Goal: Transaction & Acquisition: Purchase product/service

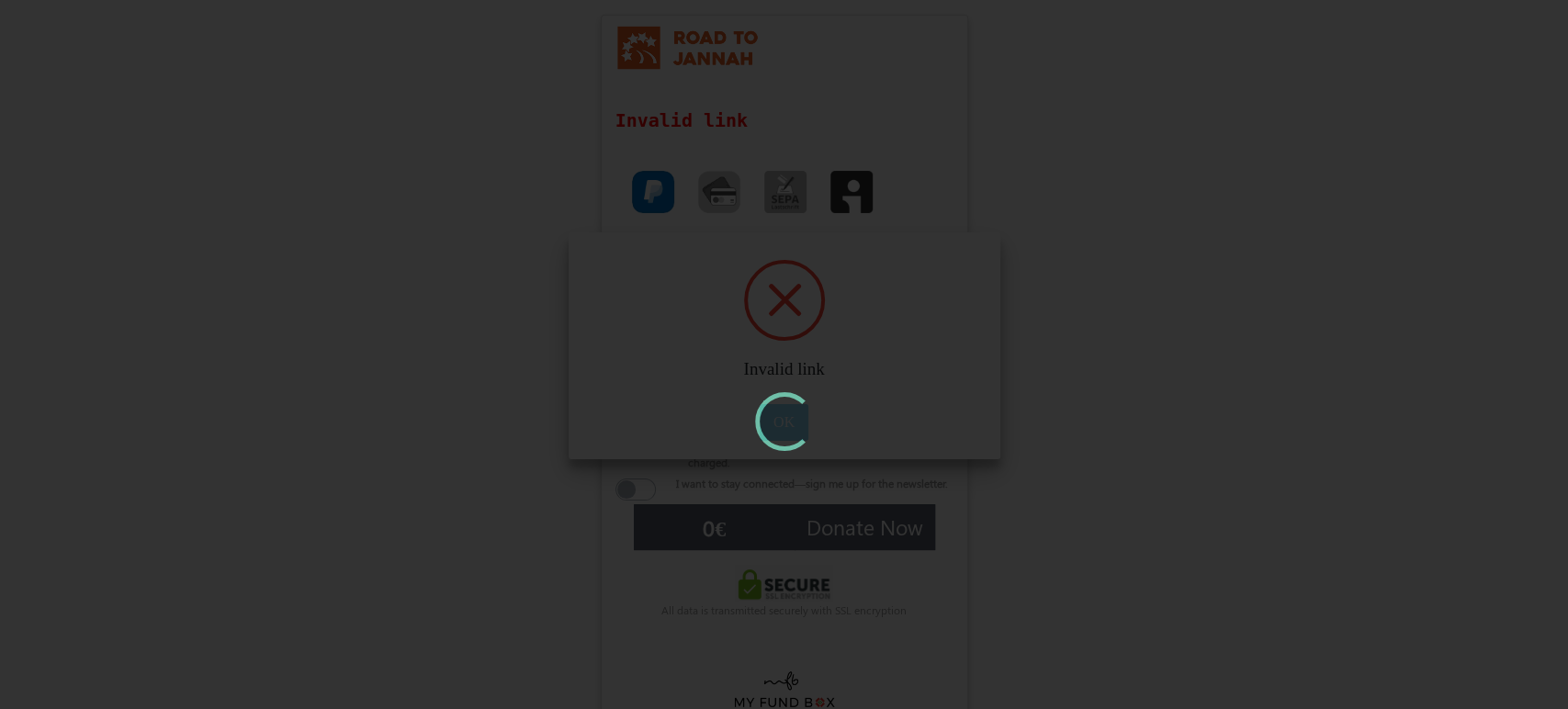
type input "£0.00"
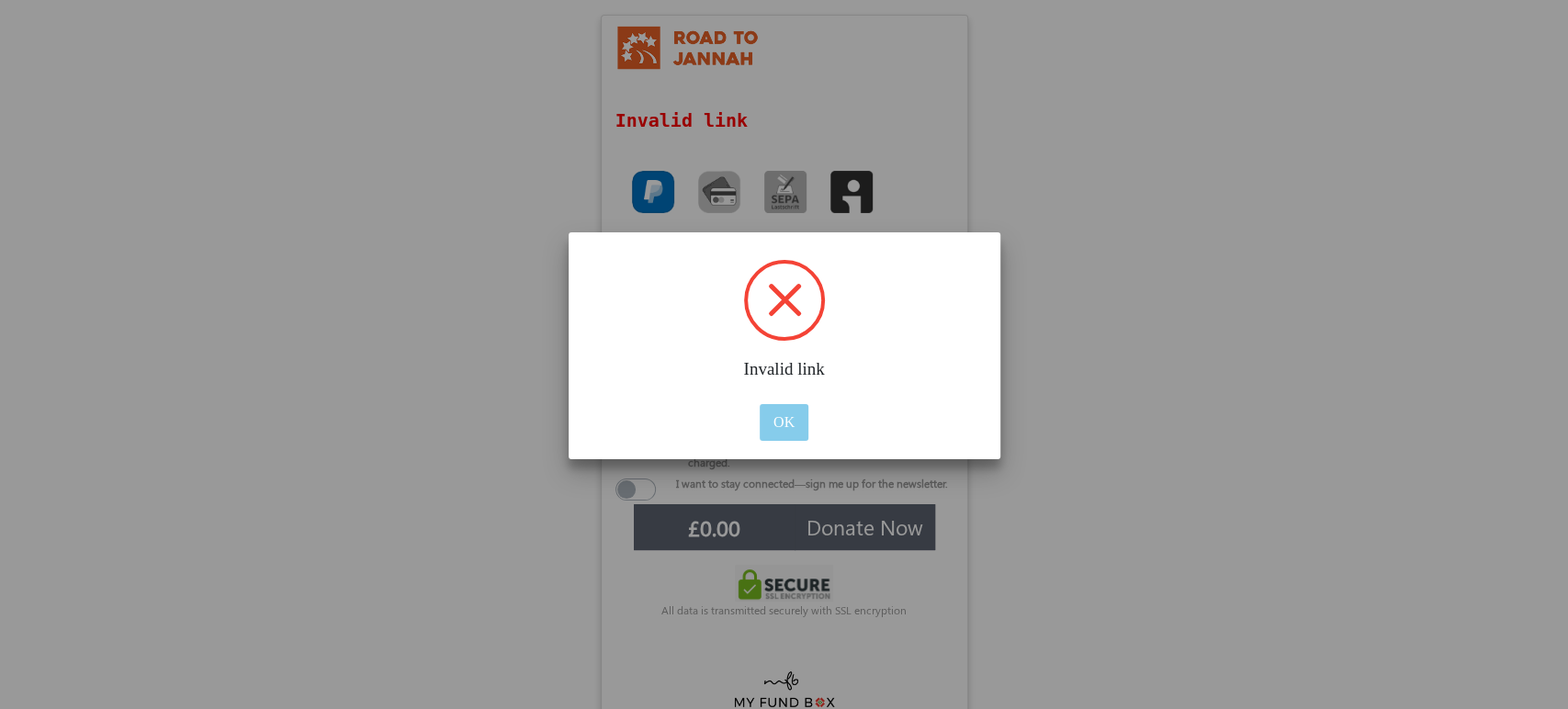
click at [785, 423] on button "OK" at bounding box center [784, 423] width 48 height 37
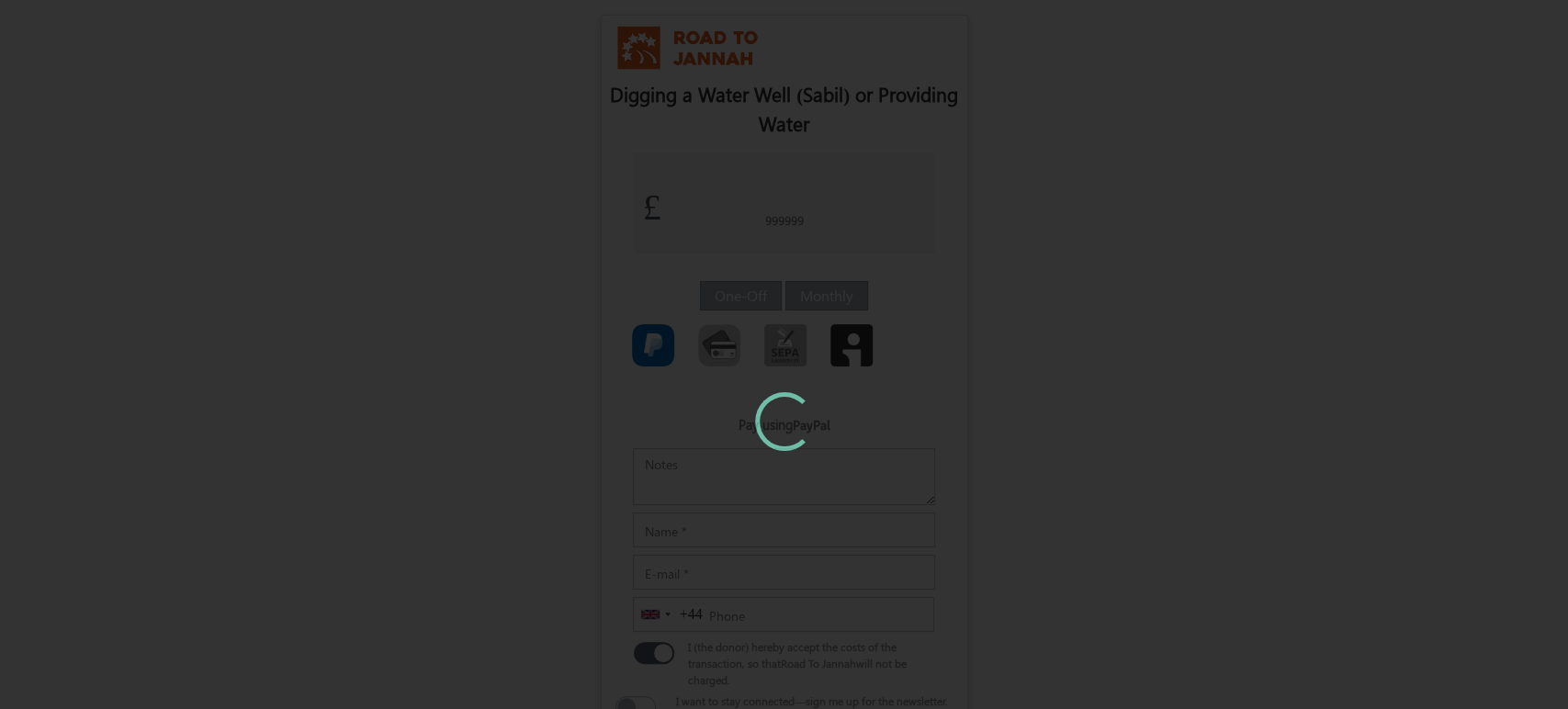
type input "1"
type input "£1.40"
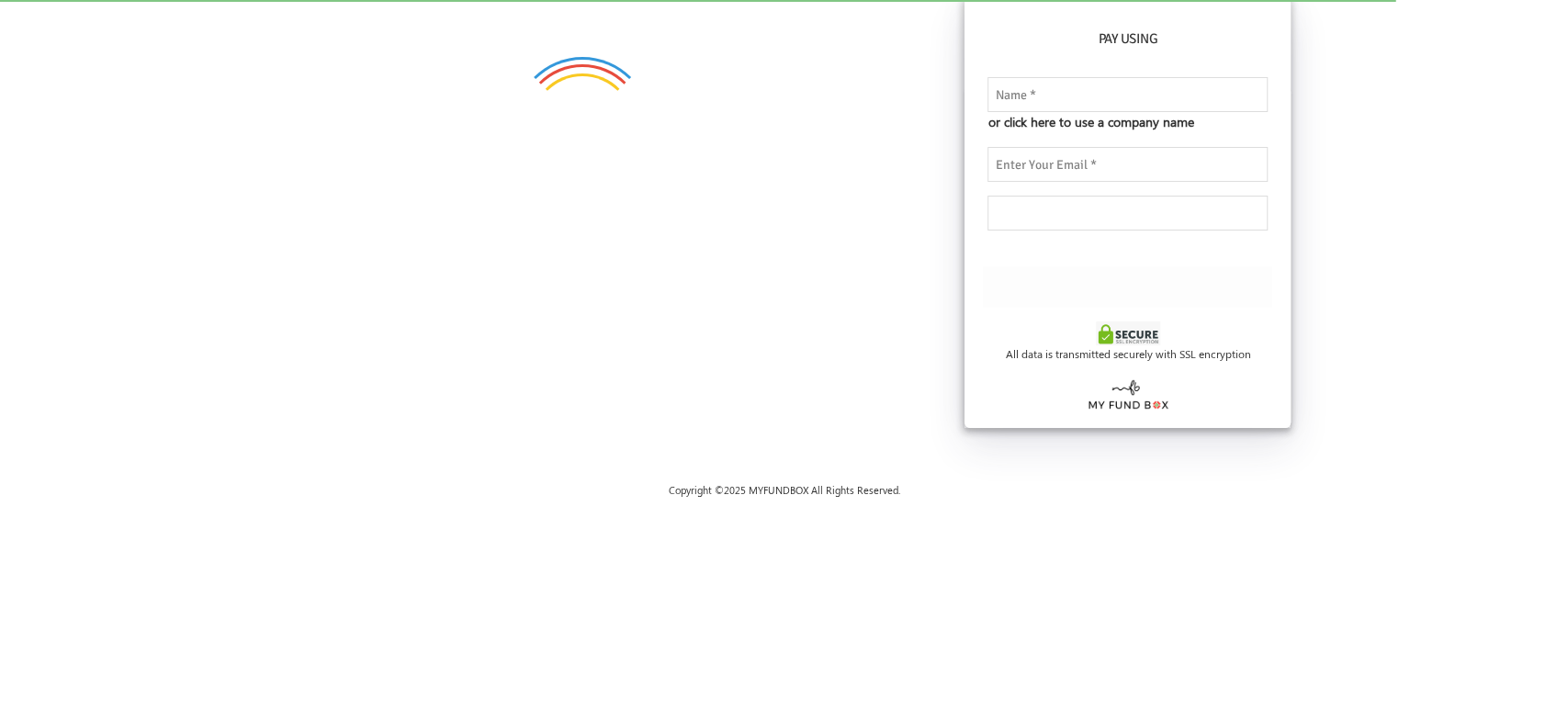
checkbox input "true"
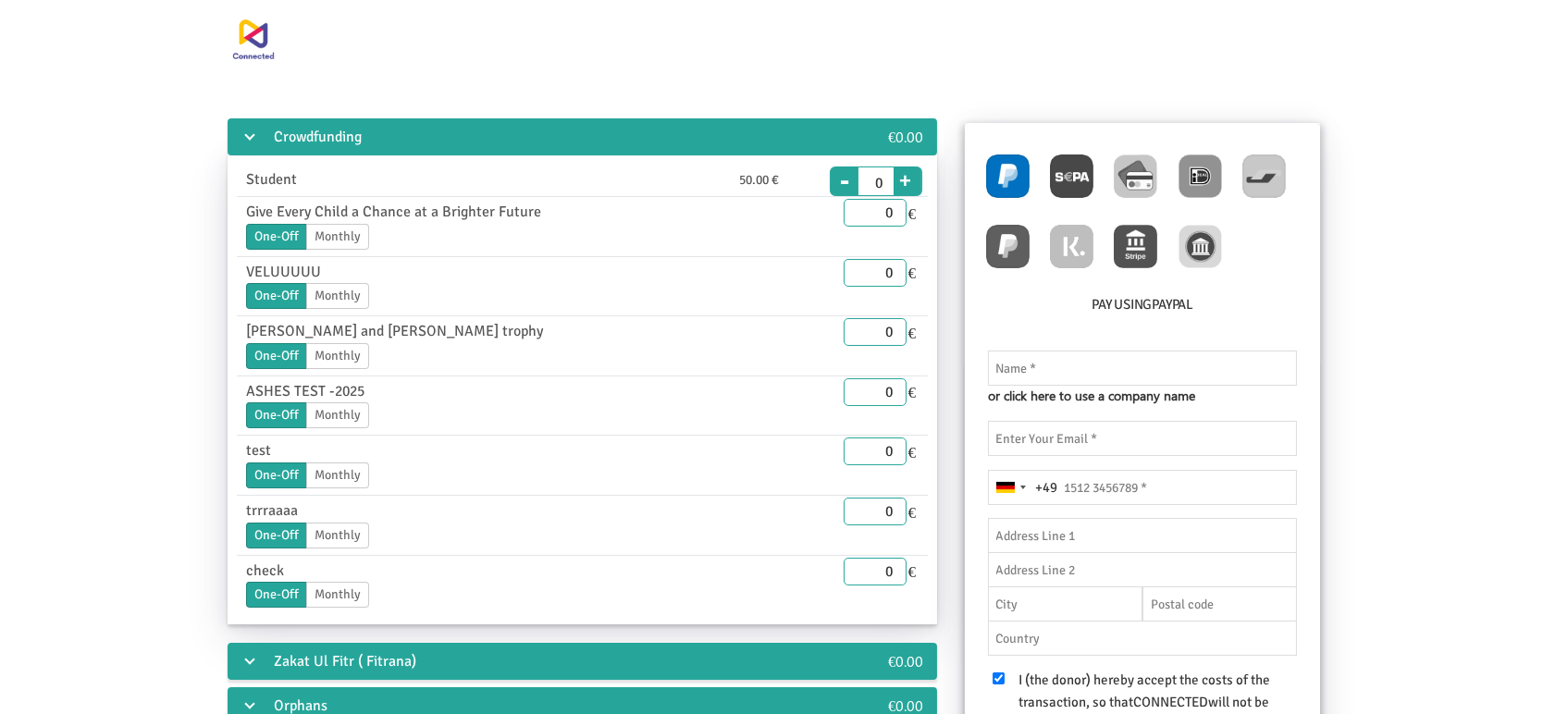
click at [309, 139] on div "Crowdfunding" at bounding box center [522, 137] width 591 height 37
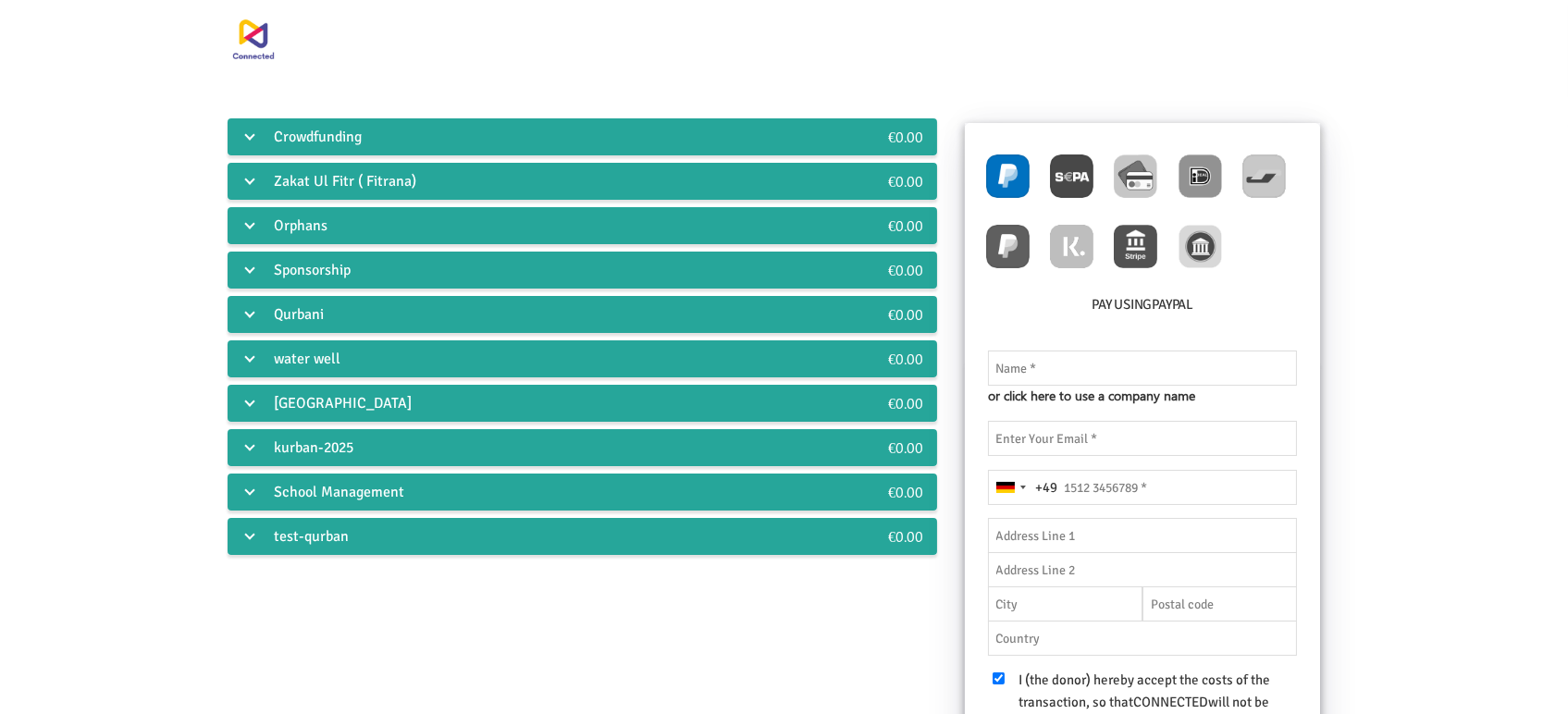
click at [309, 139] on div "Crowdfunding" at bounding box center [522, 137] width 591 height 37
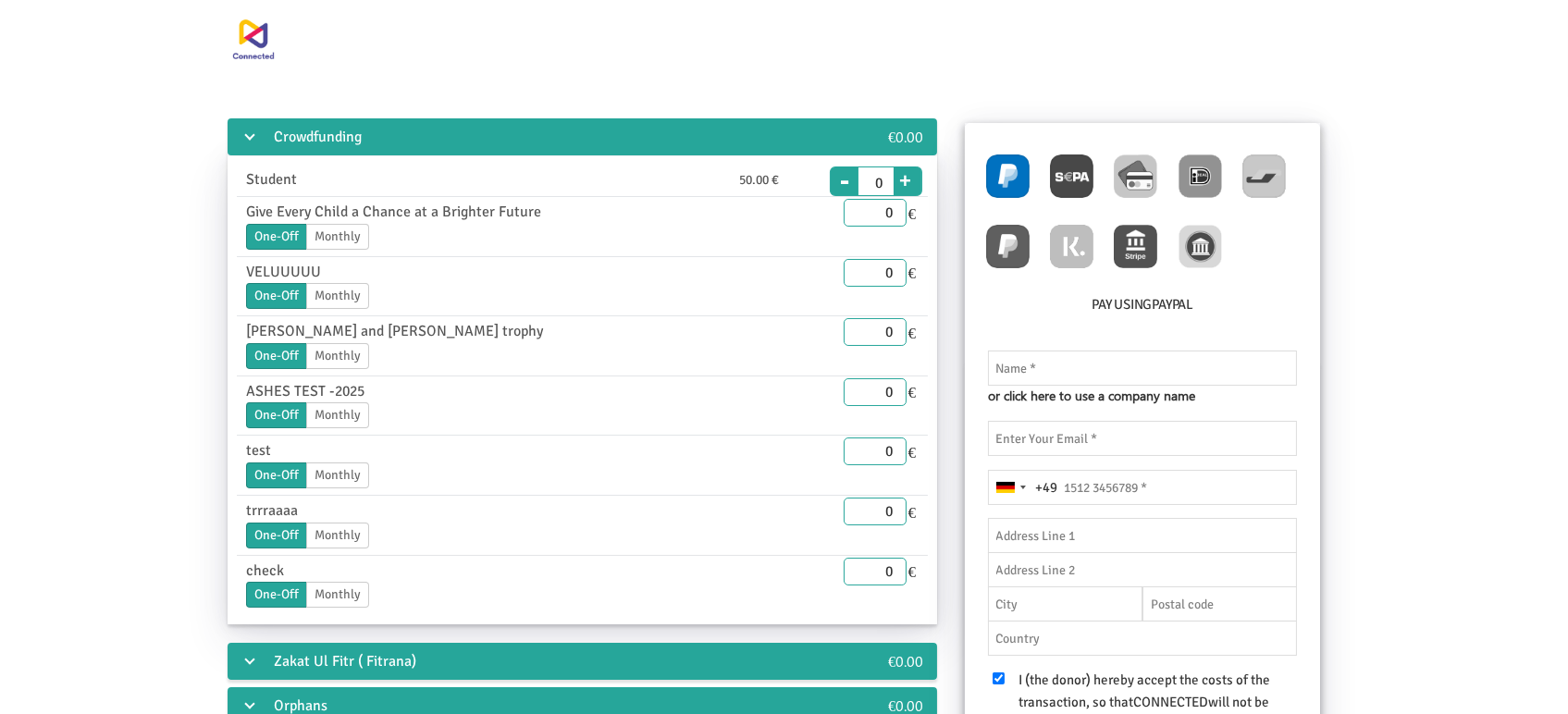
click at [309, 139] on div "Crowdfunding" at bounding box center [522, 137] width 591 height 37
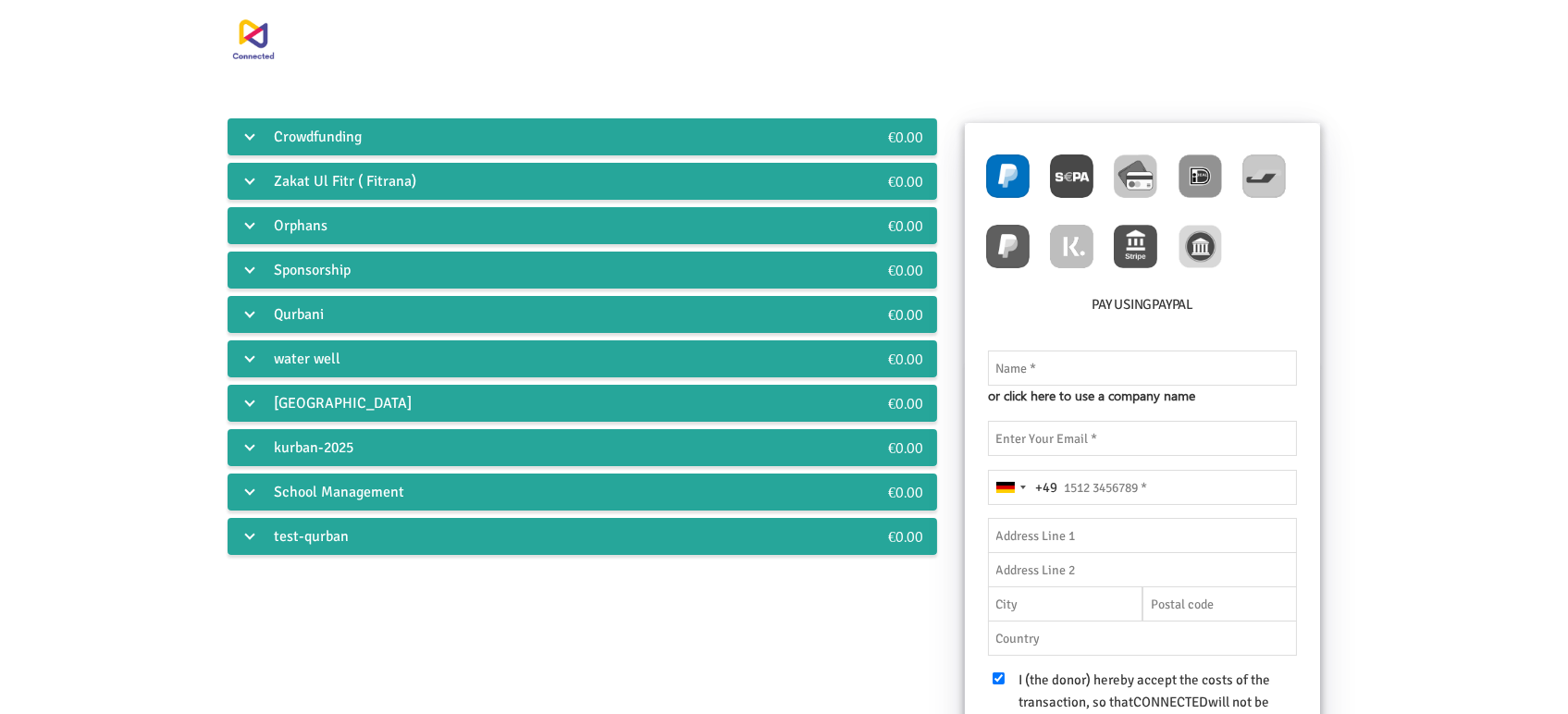
click at [309, 139] on div "Crowdfunding" at bounding box center [522, 137] width 591 height 37
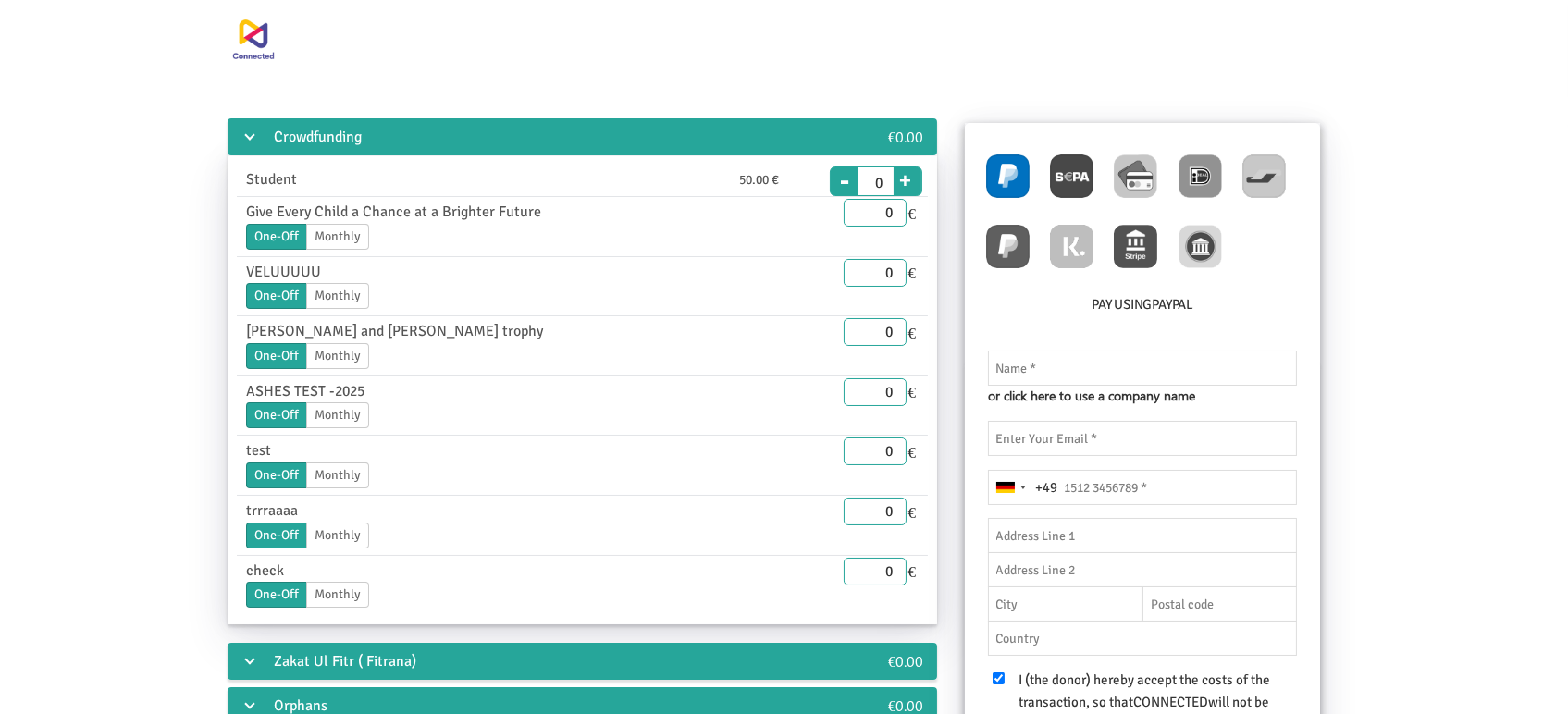
click at [309, 139] on div "Crowdfunding" at bounding box center [522, 137] width 591 height 37
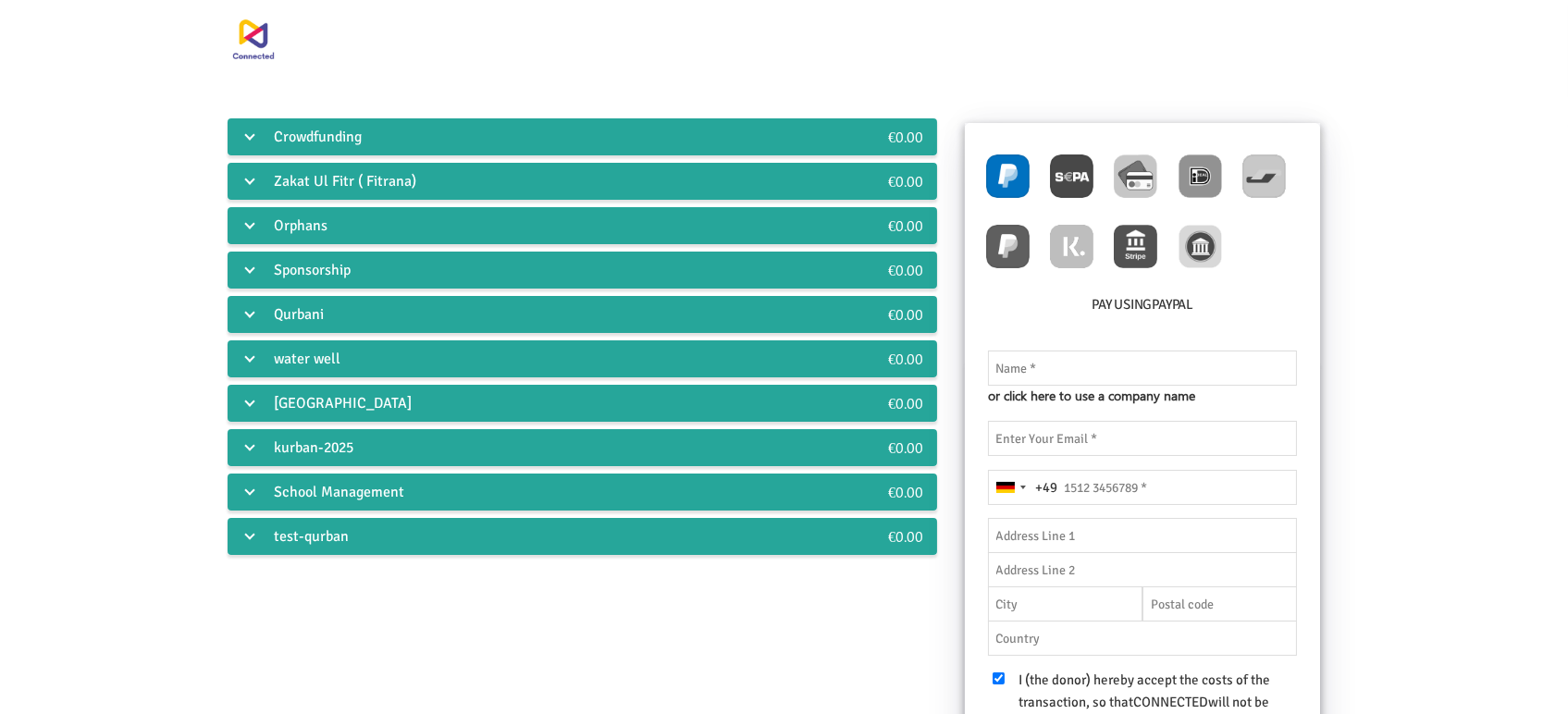
click at [309, 139] on div "Crowdfunding" at bounding box center [522, 137] width 591 height 37
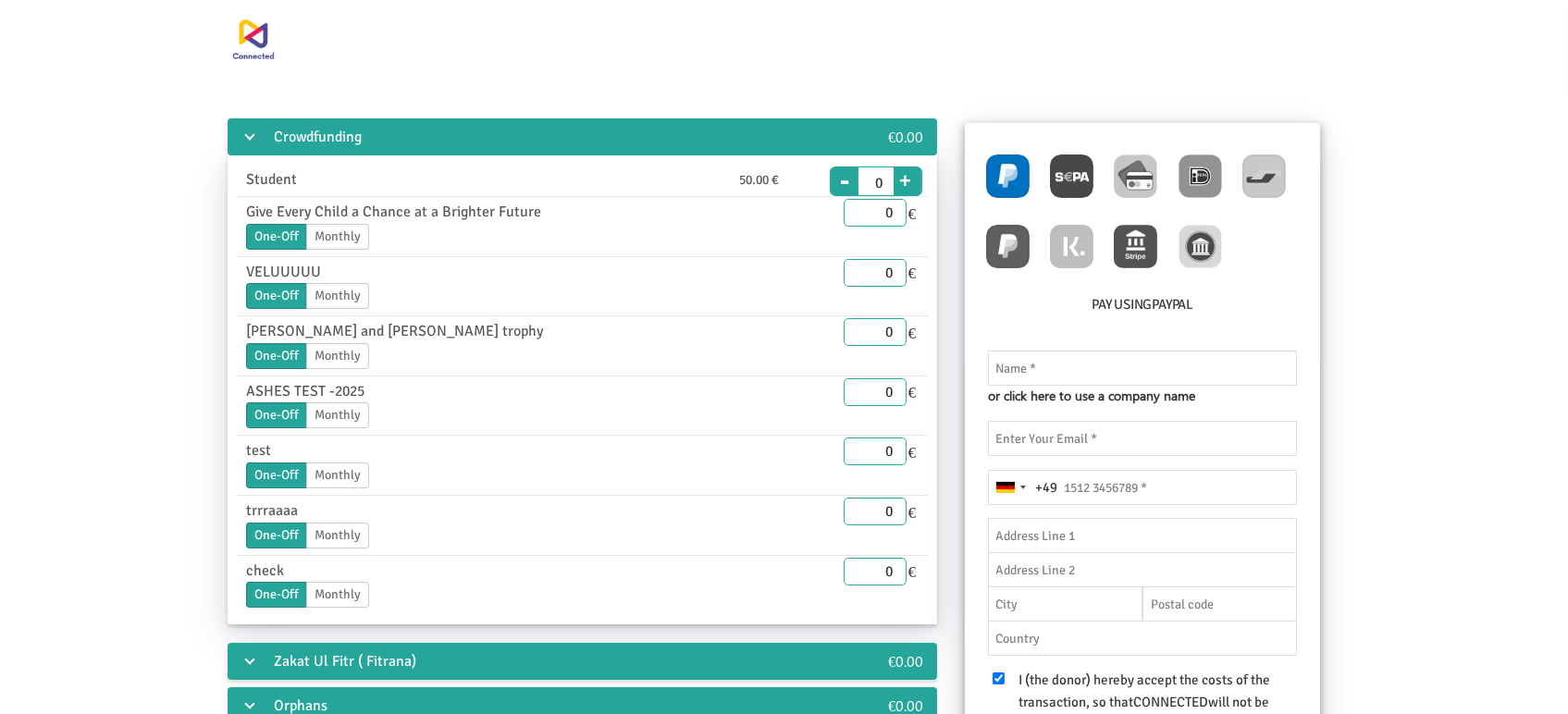
click at [309, 139] on div "Crowdfunding" at bounding box center [522, 137] width 591 height 37
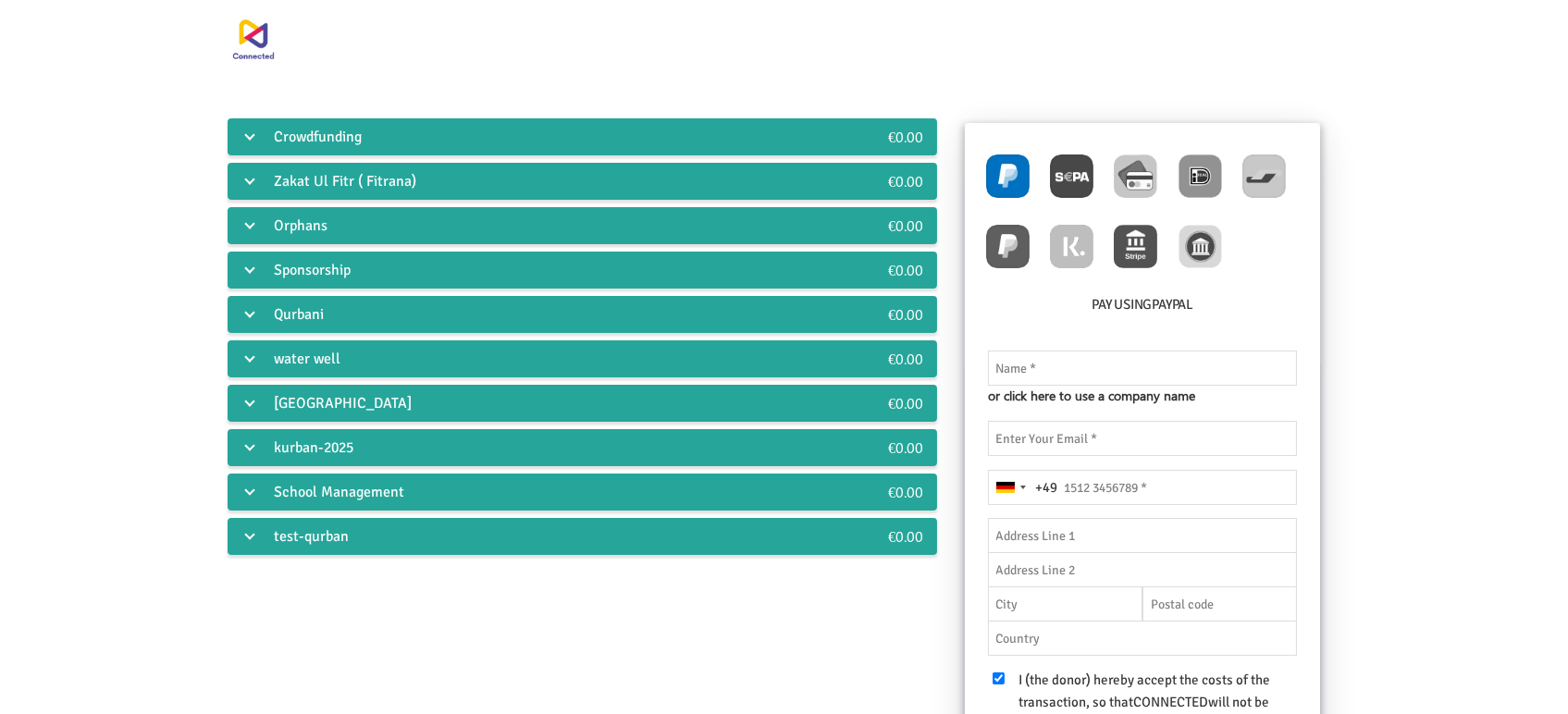
click at [304, 169] on div "Zakat Ul Fitr ( Fitrana)" at bounding box center [522, 182] width 591 height 37
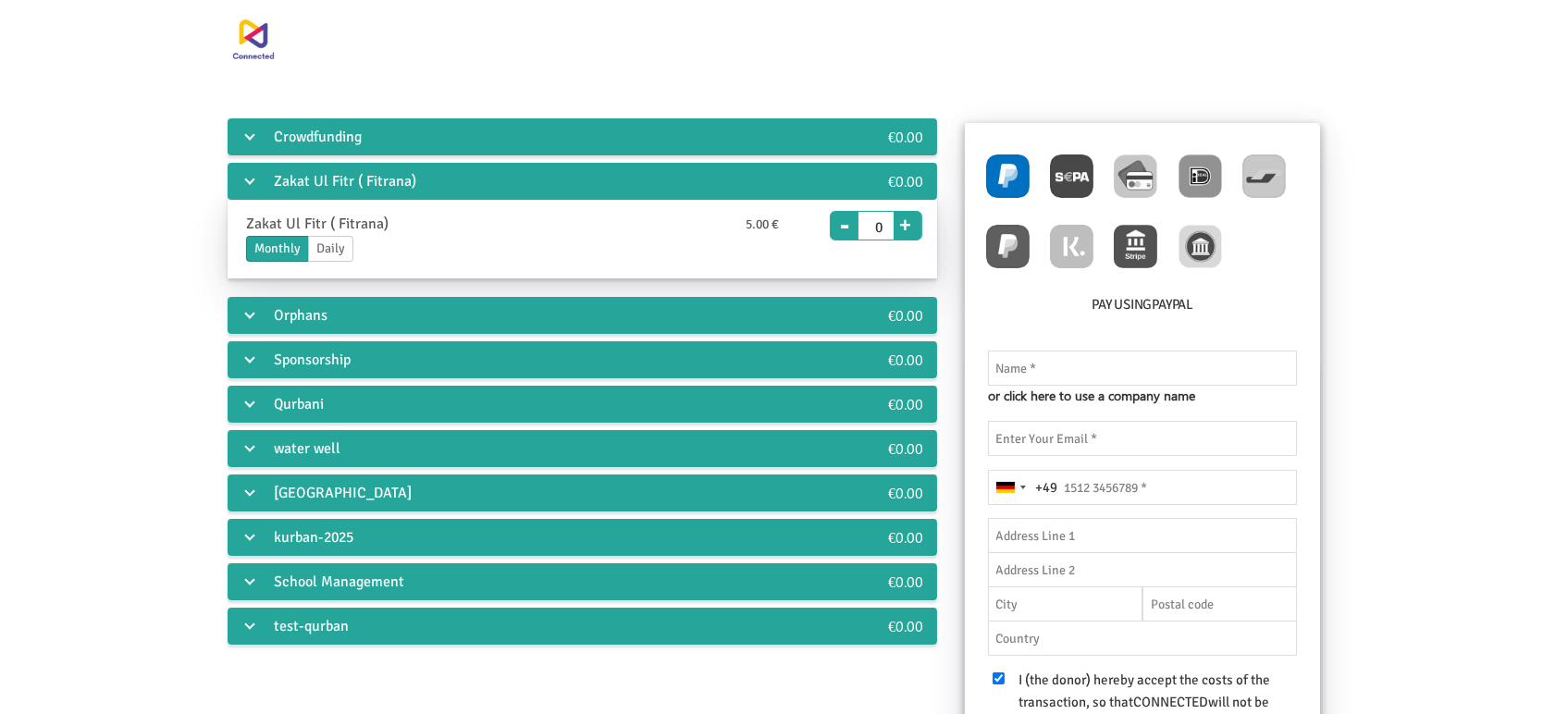
click at [303, 318] on div "Orphans" at bounding box center [522, 316] width 591 height 37
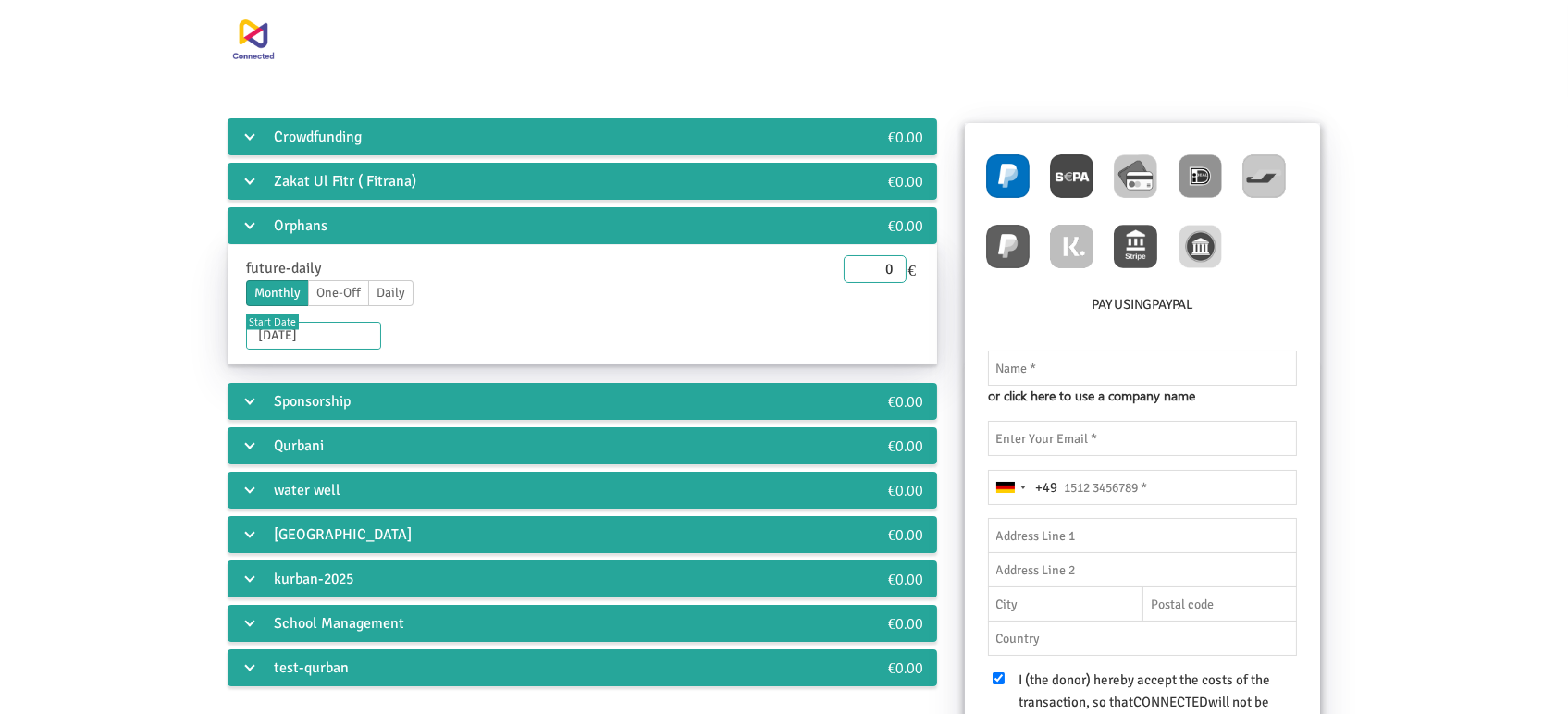
click at [294, 396] on div "Sponsorship" at bounding box center [522, 401] width 591 height 37
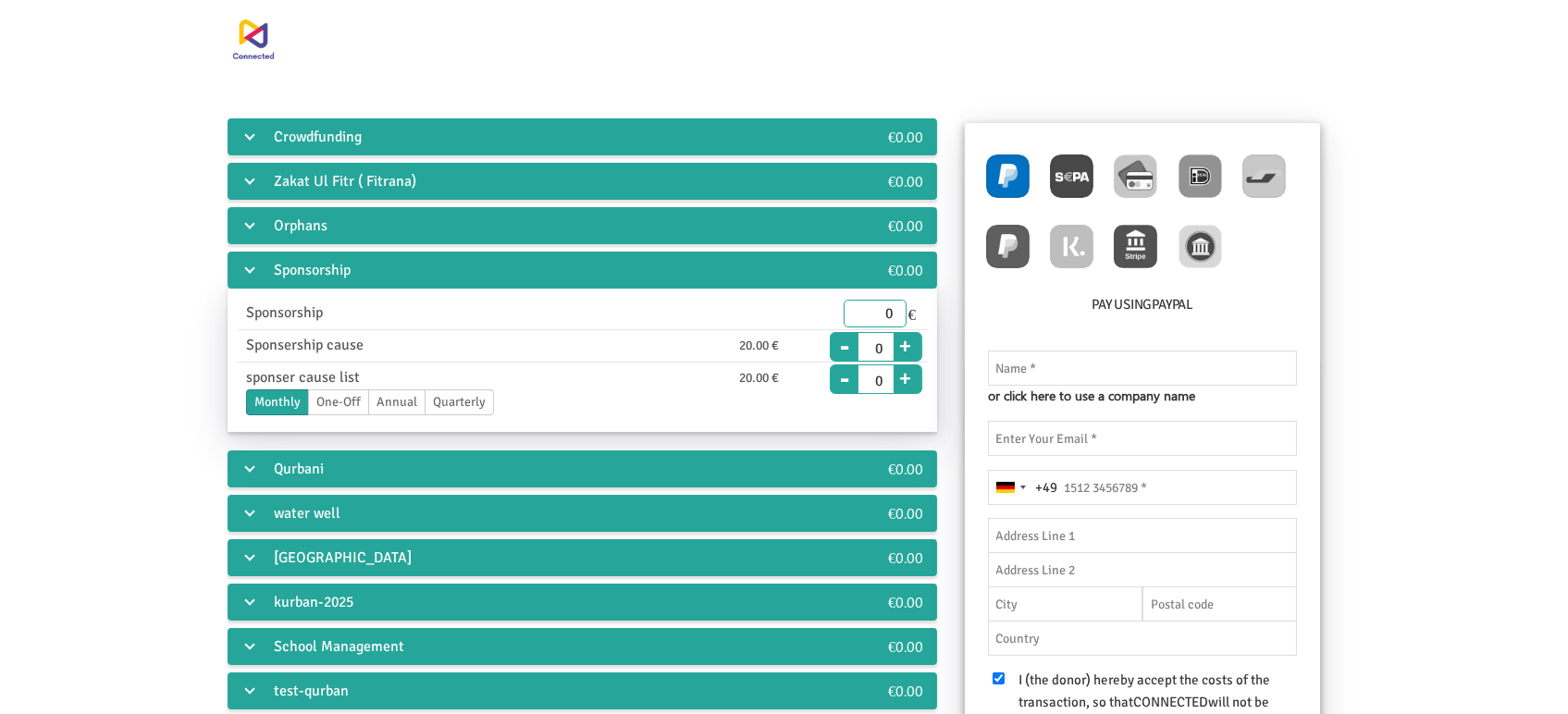
click at [291, 467] on div "Qurbani" at bounding box center [522, 469] width 591 height 37
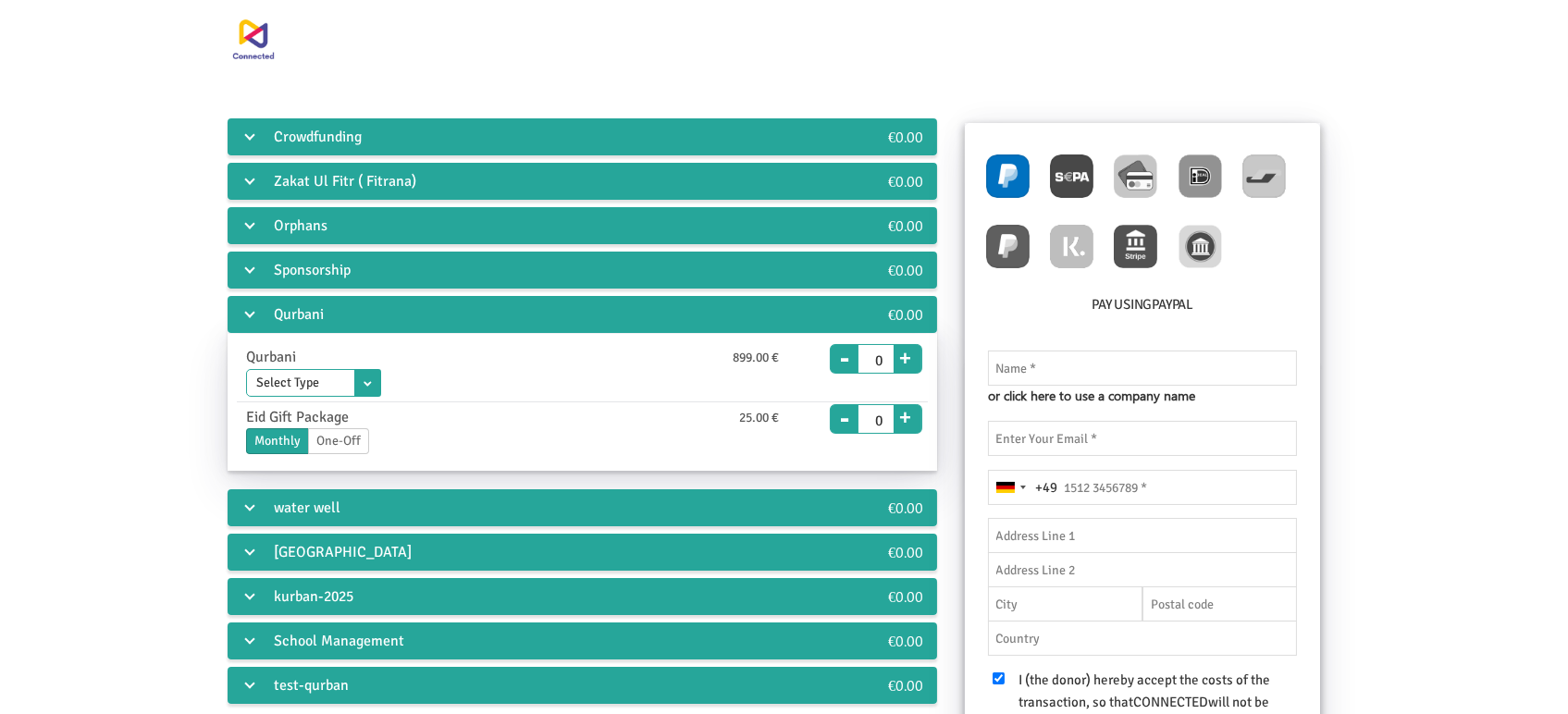
click at [281, 504] on div "water well" at bounding box center [522, 508] width 591 height 37
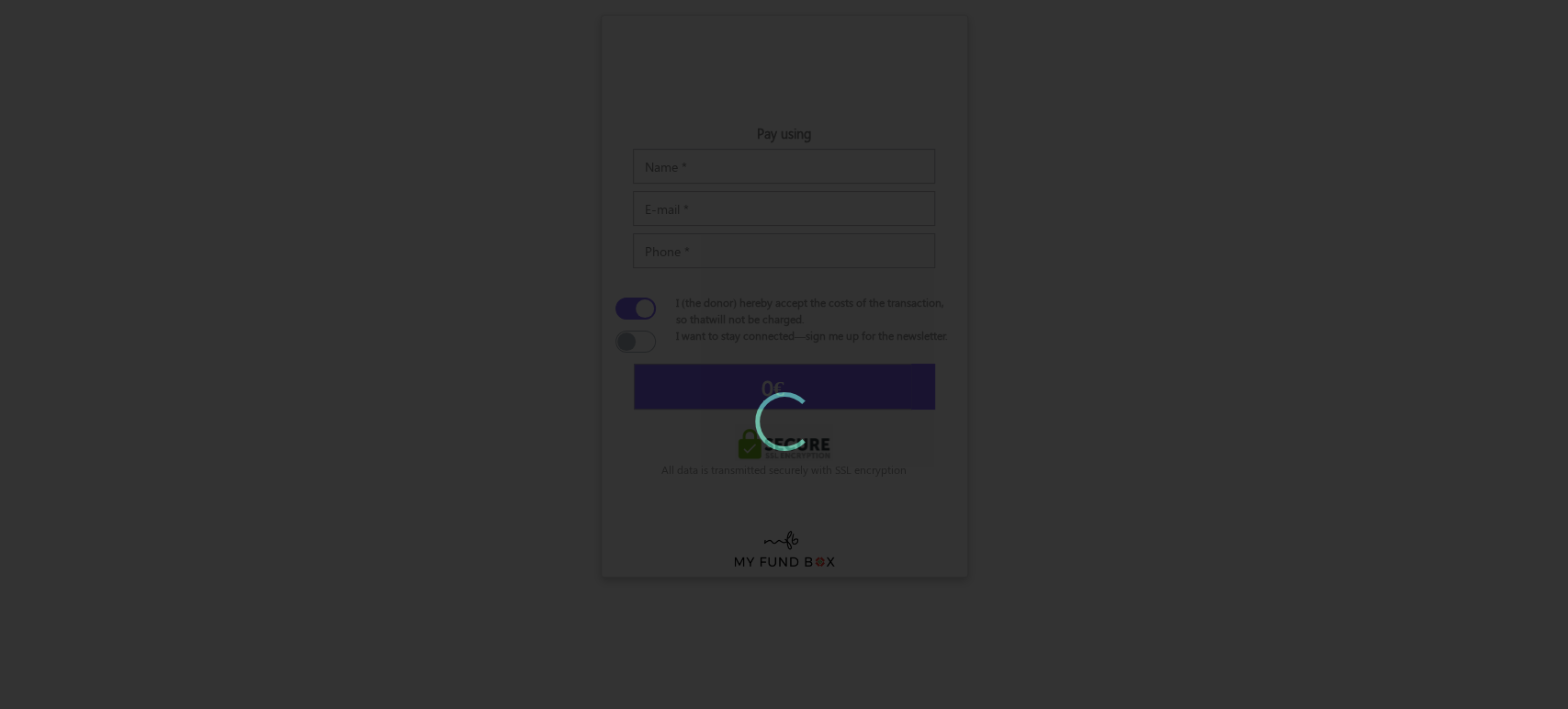
type input "0"
type input "£0.00"
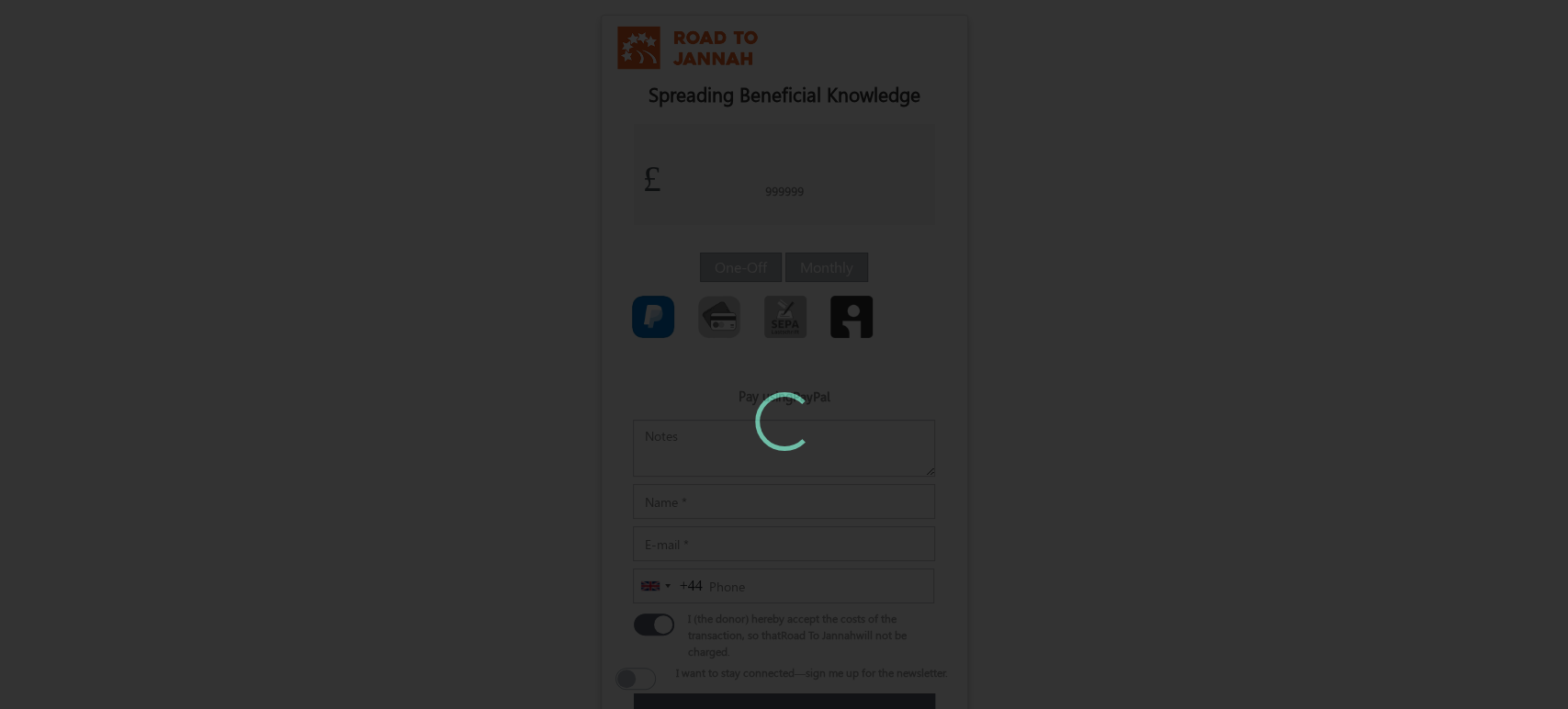
type input "1"
type input "£1.40"
